Goal: Task Accomplishment & Management: Use online tool/utility

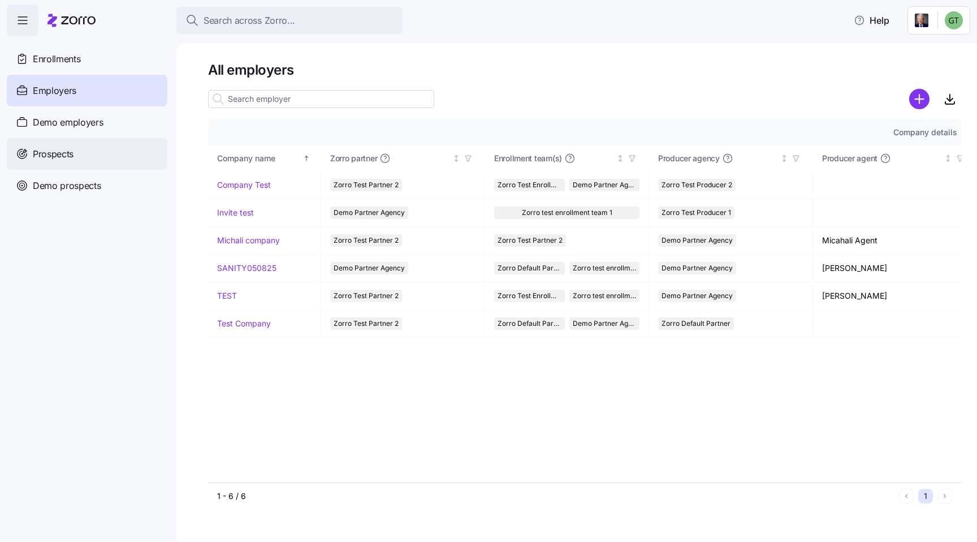
click at [85, 157] on div "Prospects" at bounding box center [87, 154] width 161 height 32
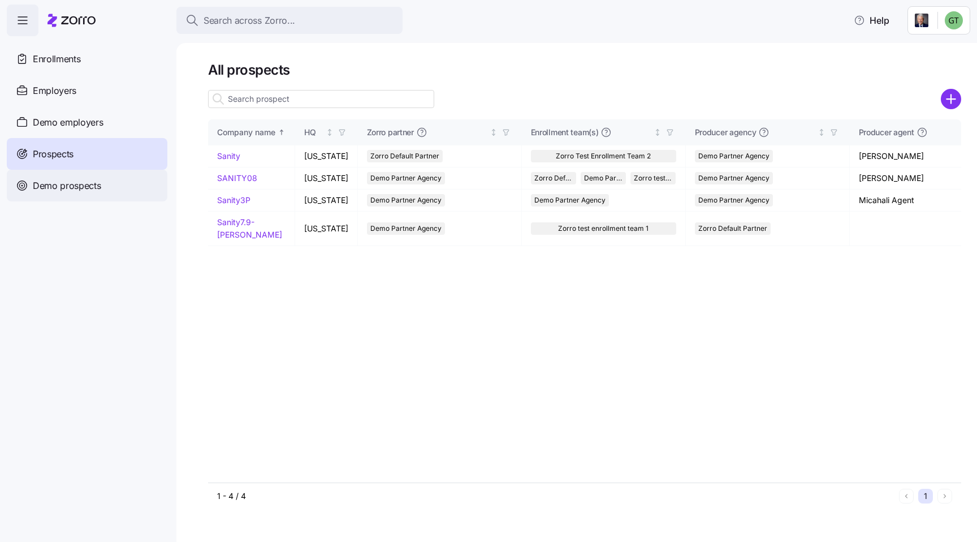
click at [79, 189] on span "Demo prospects" at bounding box center [67, 186] width 68 height 14
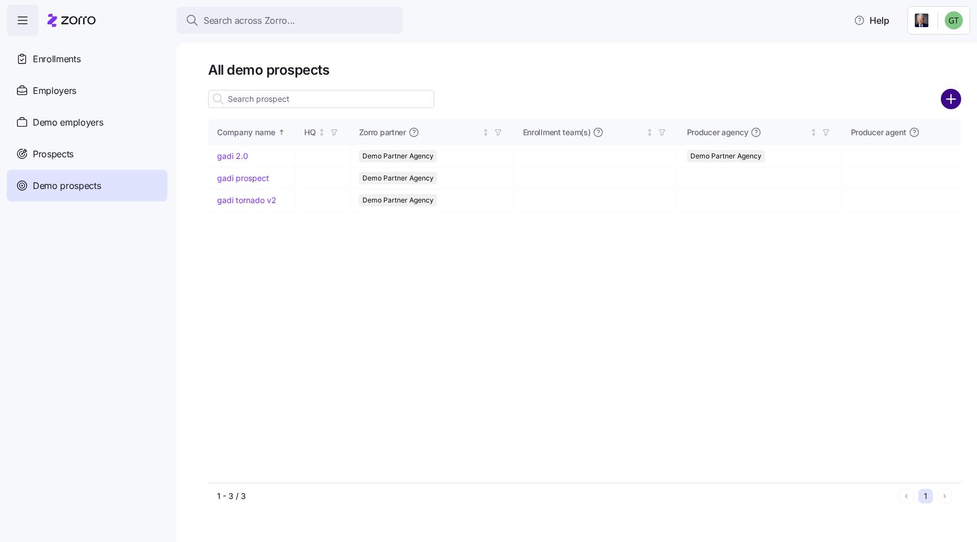
click at [955, 101] on circle "add icon" at bounding box center [951, 99] width 19 height 19
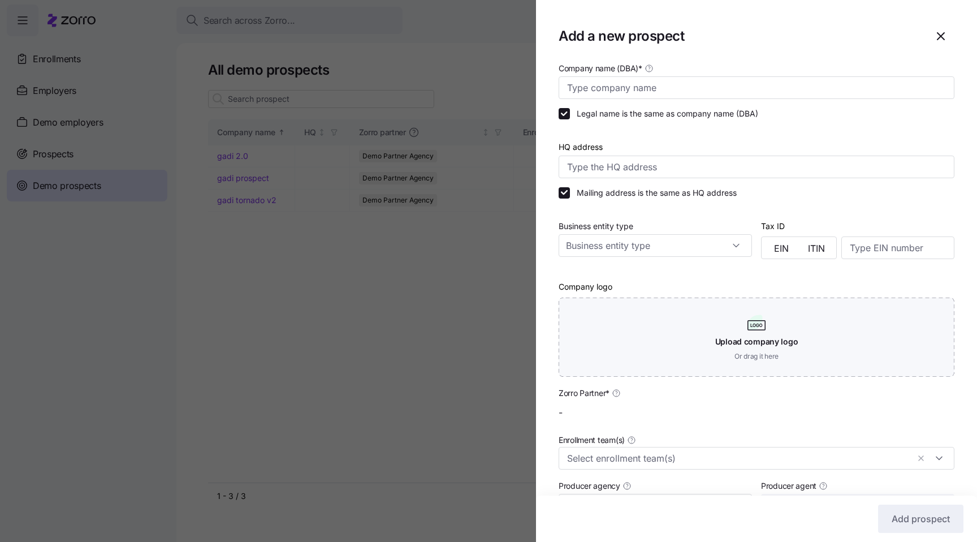
type input "Demo Partner Agency"
click at [942, 39] on icon "button" at bounding box center [941, 36] width 14 height 14
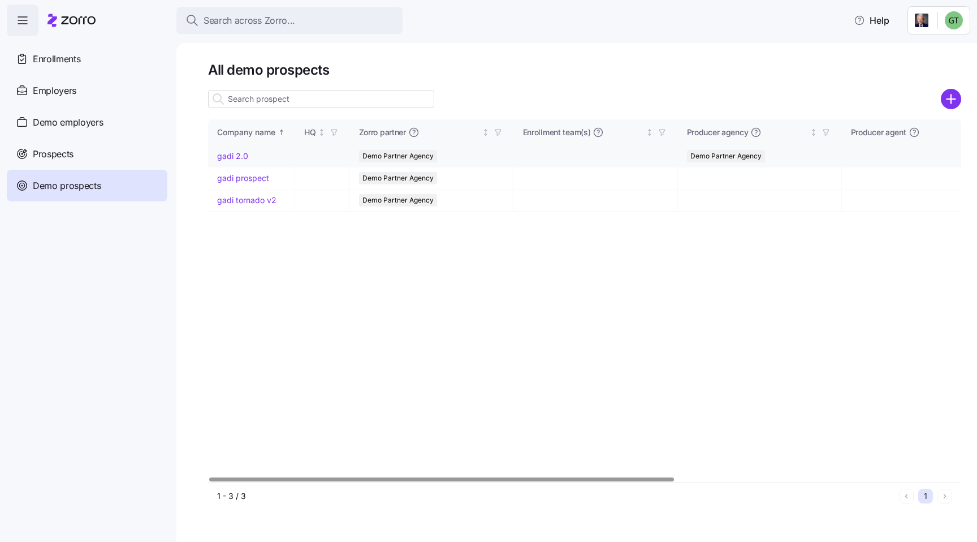
click at [237, 156] on link "gadi 2.0" at bounding box center [232, 156] width 31 height 10
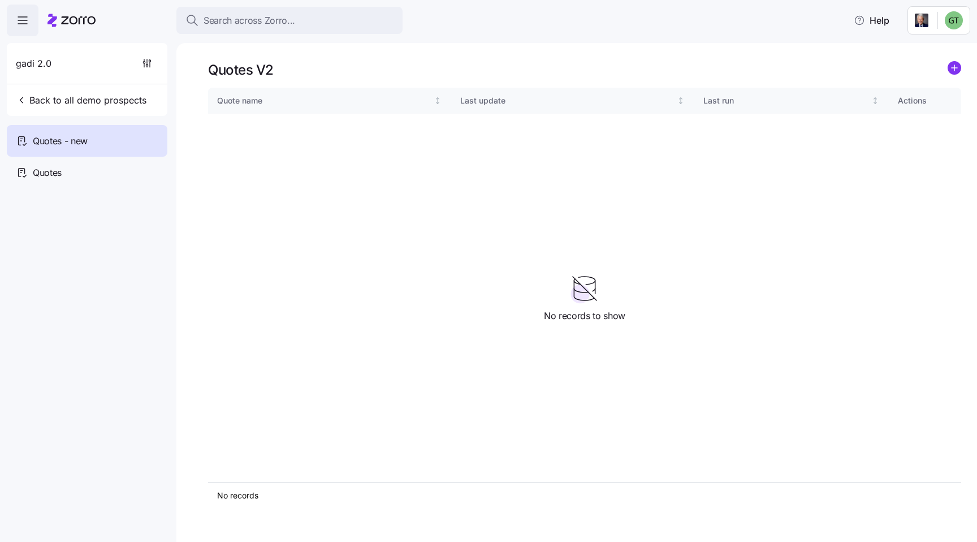
click at [949, 62] on icon "add icon" at bounding box center [954, 68] width 14 height 14
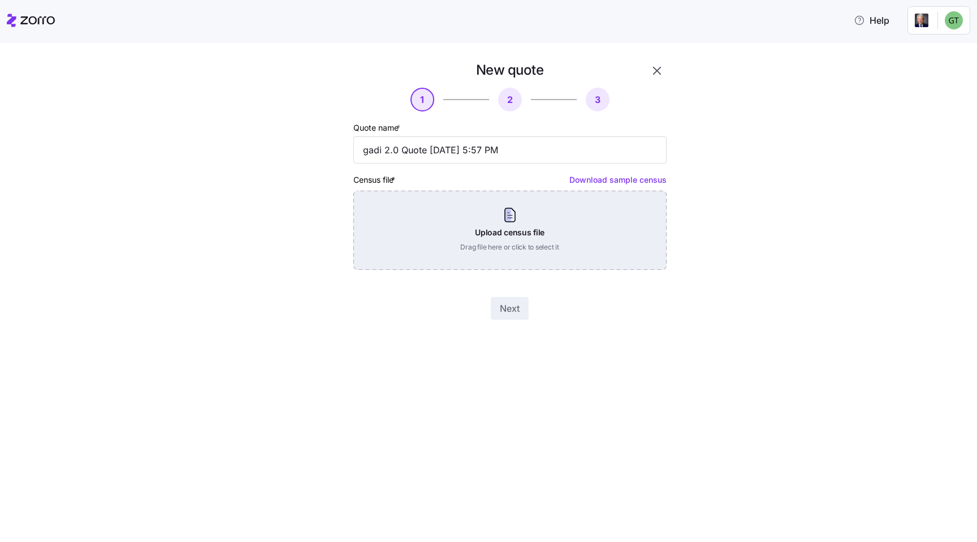
click at [592, 217] on div "Upload census file Drag file here or click to select it" at bounding box center [509, 229] width 313 height 79
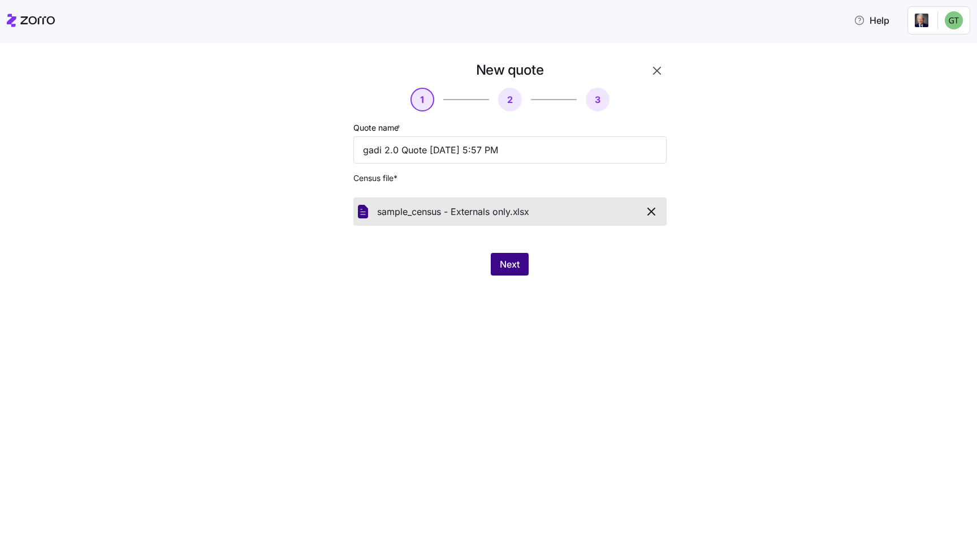
click at [512, 266] on span "Next" at bounding box center [510, 264] width 20 height 14
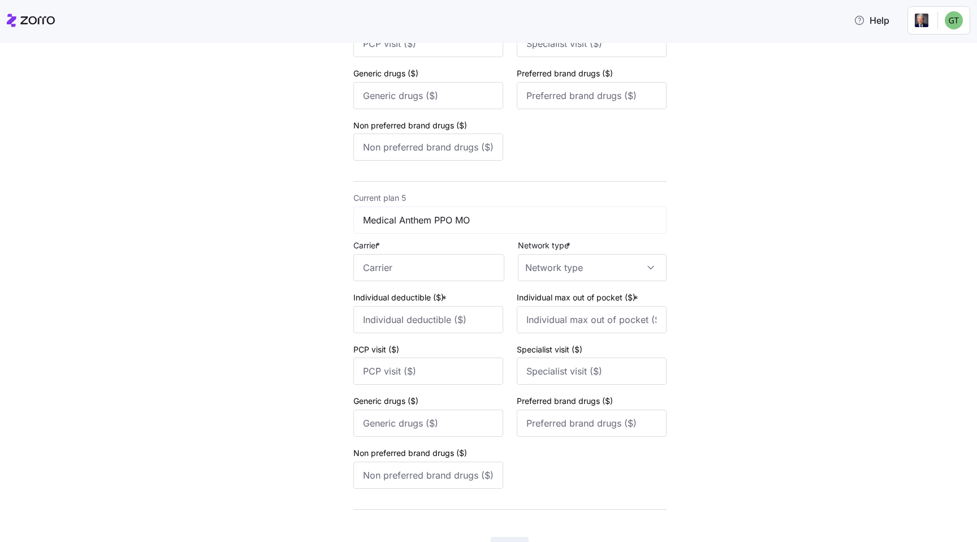
scroll to position [1363, 0]
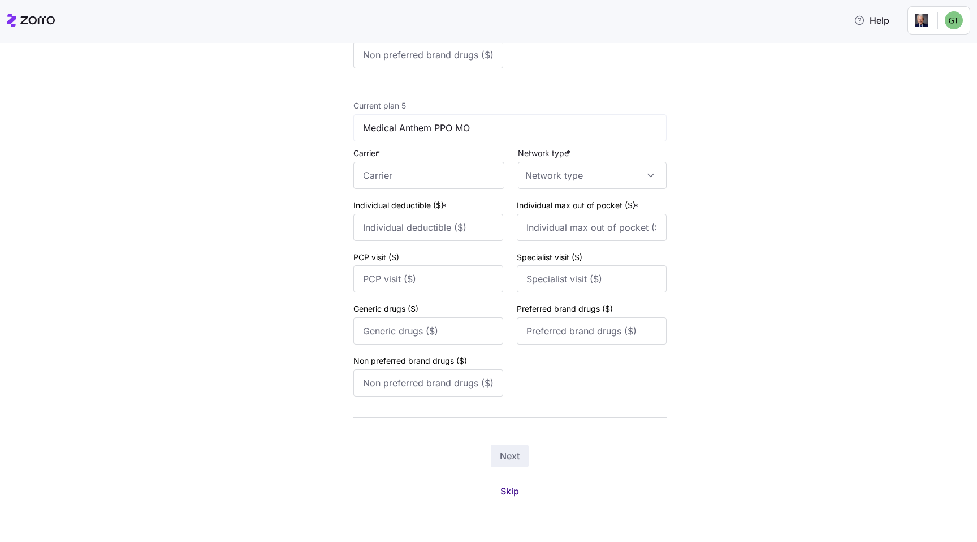
click at [507, 491] on span "Skip" at bounding box center [509, 491] width 19 height 14
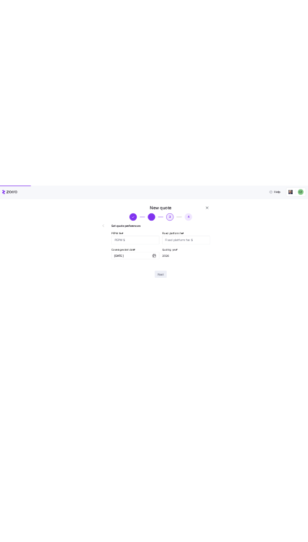
scroll to position [0, 0]
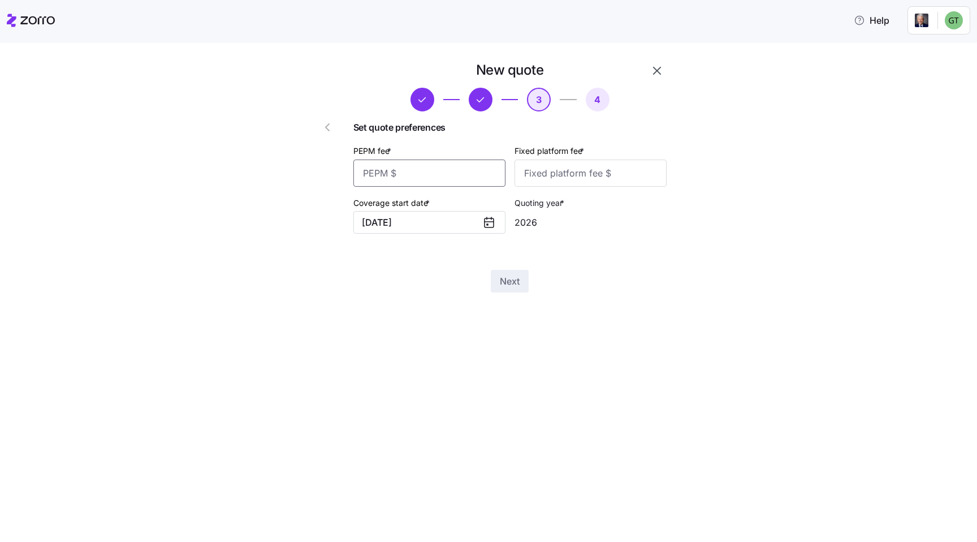
click at [461, 176] on input "PEPM fee *" at bounding box center [429, 172] width 152 height 27
type input "55"
type input "100"
click at [499, 279] on button "Next" at bounding box center [510, 281] width 38 height 23
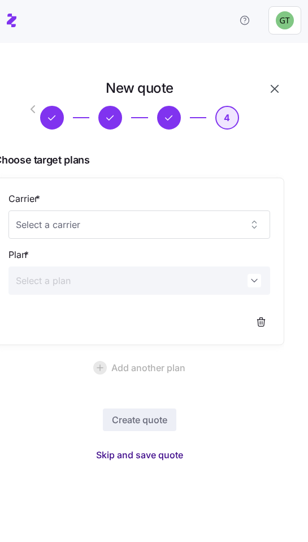
click at [154, 456] on span "Skip and save quote" at bounding box center [139, 455] width 87 height 14
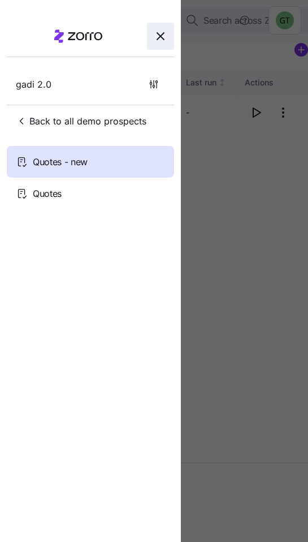
click at [159, 35] on icon "button" at bounding box center [160, 36] width 7 height 7
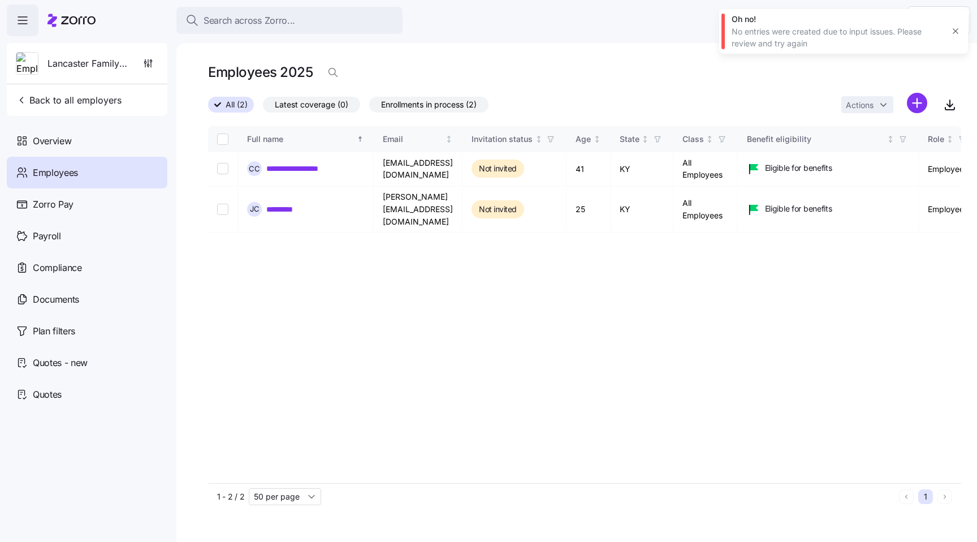
click at [958, 30] on icon "button" at bounding box center [955, 31] width 9 height 9
click at [953, 23] on html "**********" at bounding box center [488, 267] width 977 height 535
click at [932, 74] on div "Log out" at bounding box center [924, 69] width 44 height 12
